Goal: Ask a question

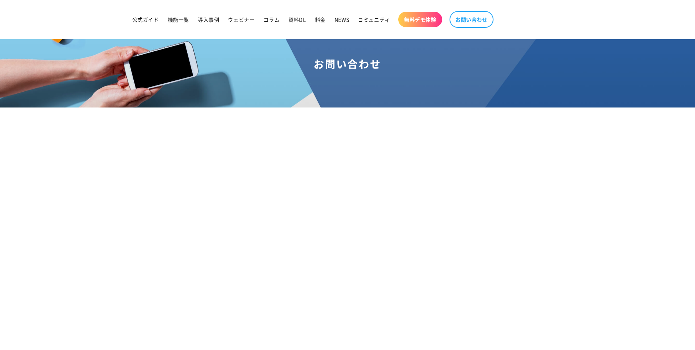
scroll to position [73, 0]
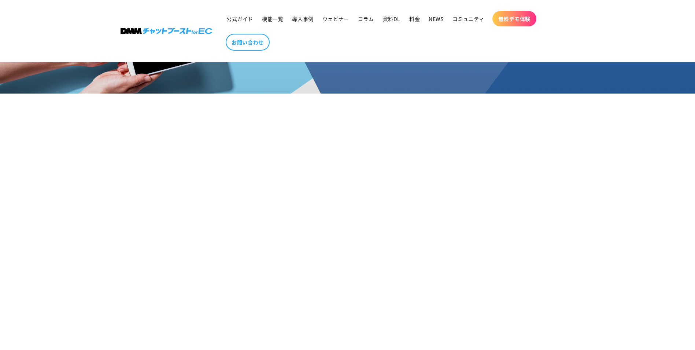
click at [553, 221] on section "お問い合わせ" at bounding box center [347, 286] width 695 height 558
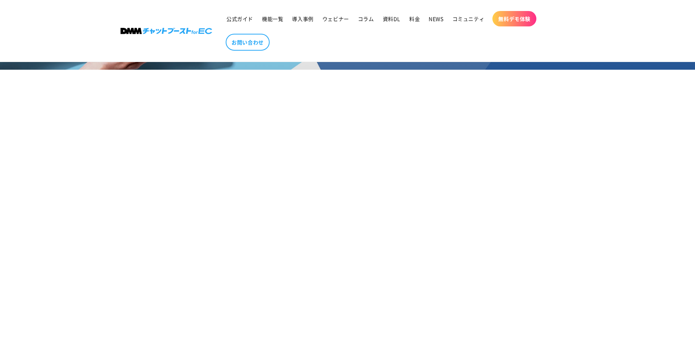
scroll to position [110, 0]
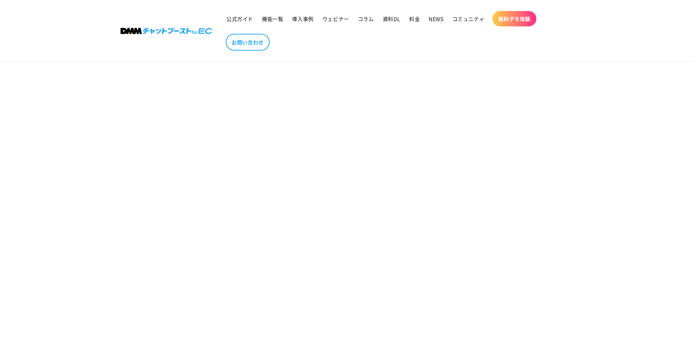
click at [177, 203] on section "お問い合わせ" at bounding box center [347, 249] width 695 height 558
click at [198, 166] on section "お問い合わせ" at bounding box center [347, 212] width 695 height 558
click at [518, 248] on section "お問い合わせ" at bounding box center [347, 139] width 695 height 558
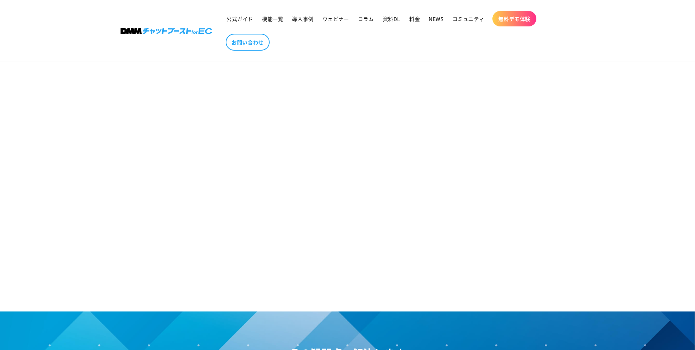
scroll to position [366, 0]
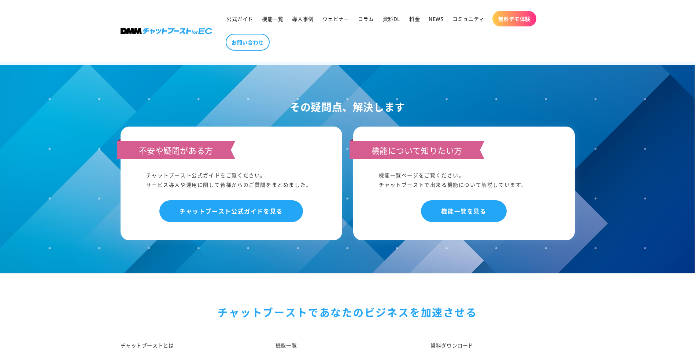
scroll to position [256, 0]
